Goal: Find specific page/section: Locate item on page

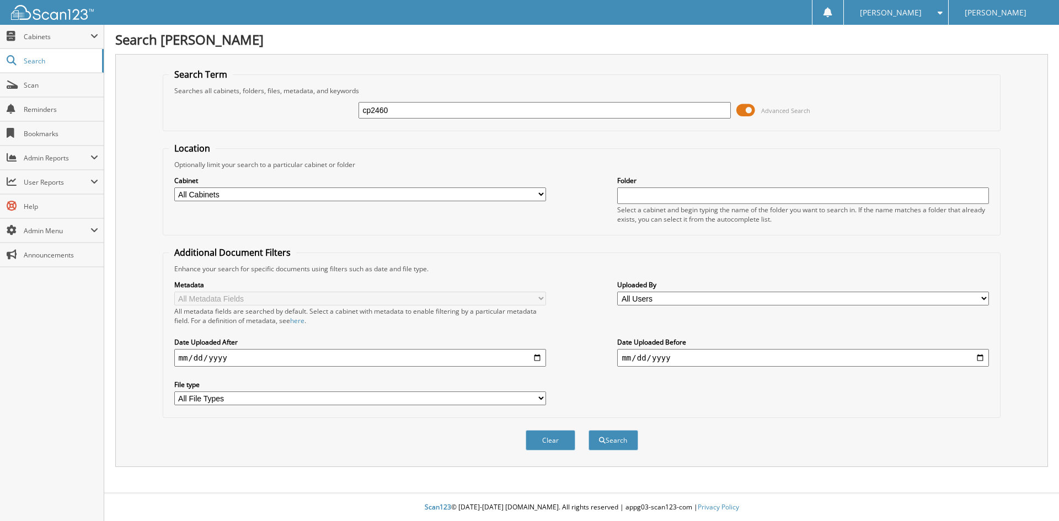
type input "cp2460"
click at [588, 430] on button "Search" at bounding box center [613, 440] width 50 height 20
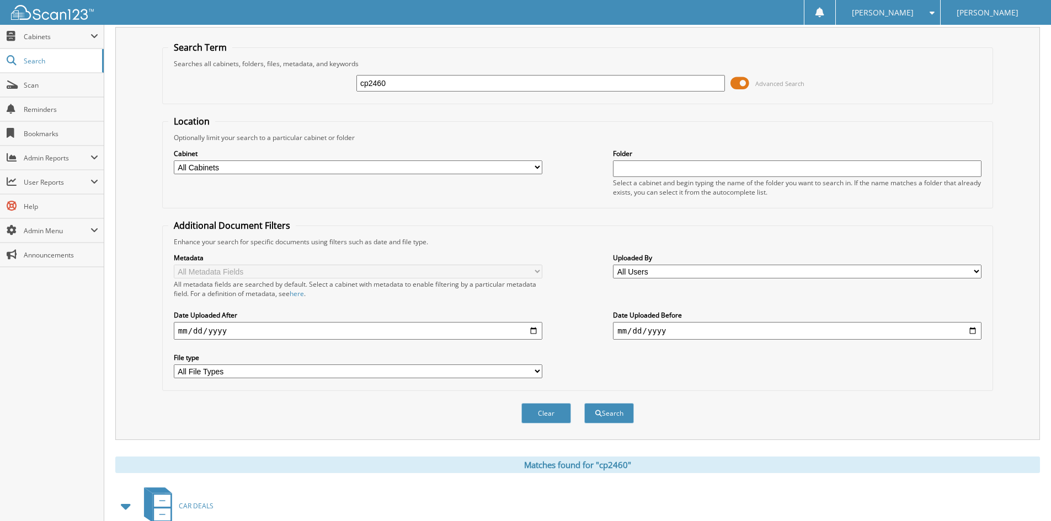
scroll to position [276, 0]
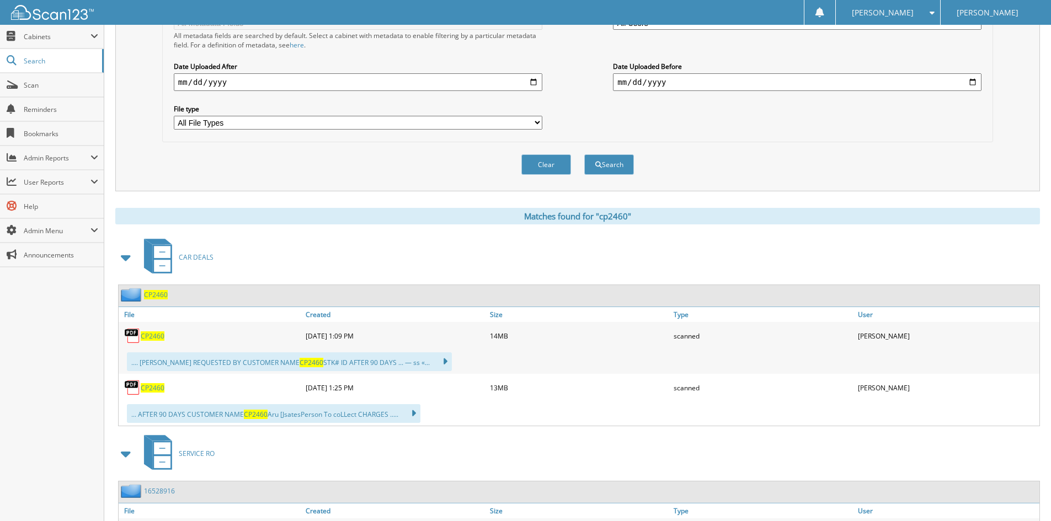
click at [146, 340] on span "CP2460" at bounding box center [153, 335] width 24 height 9
